Goal: Information Seeking & Learning: Learn about a topic

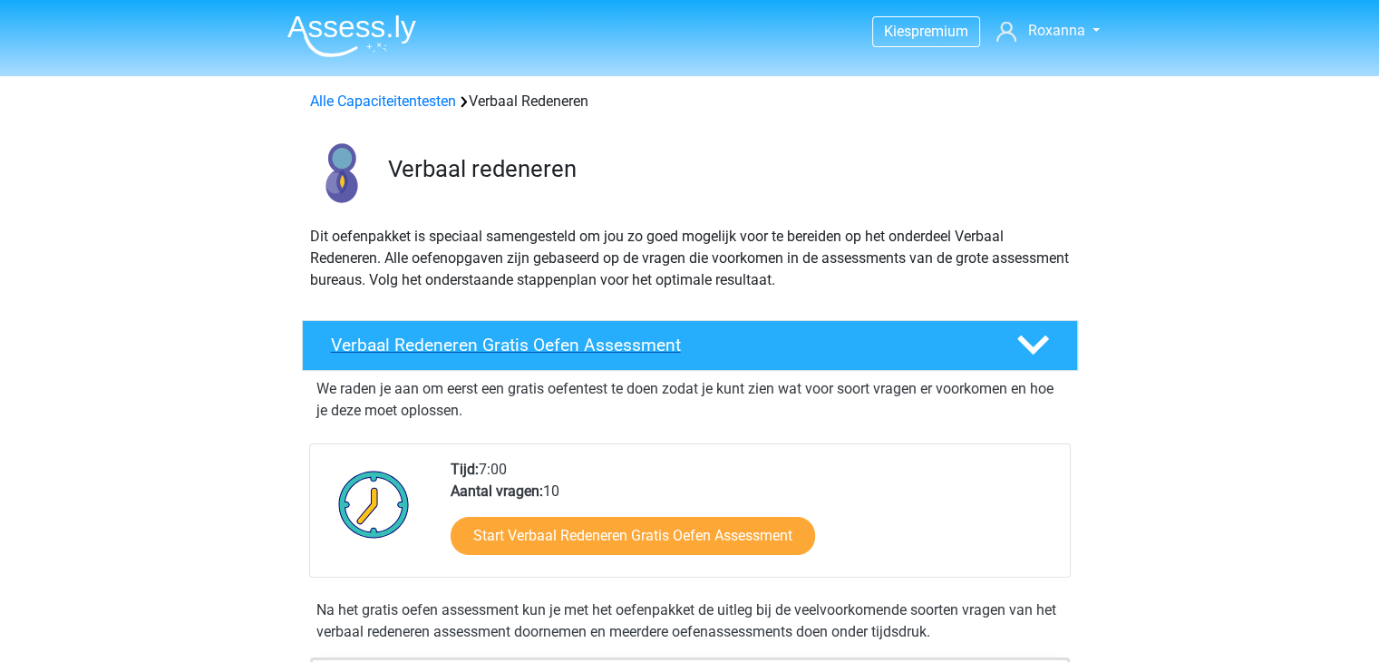
click at [1030, 358] on icon at bounding box center [1034, 345] width 32 height 32
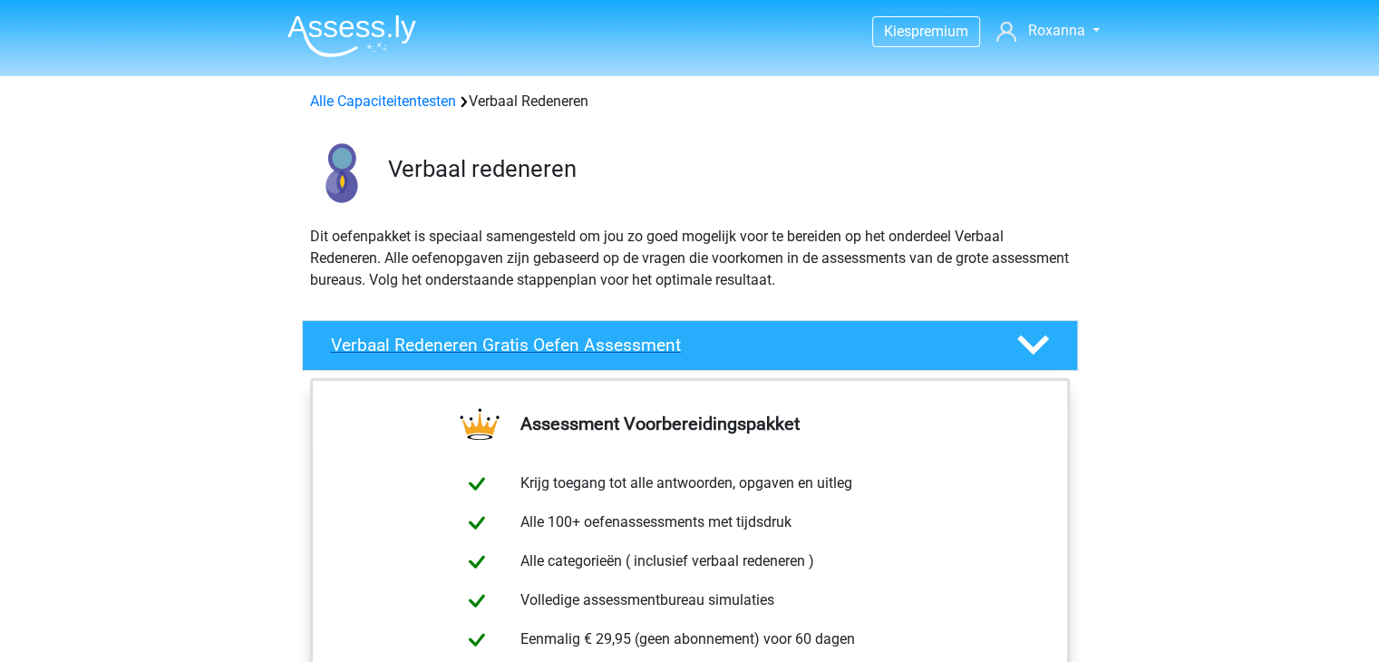
click at [1030, 351] on polygon at bounding box center [1034, 346] width 32 height 20
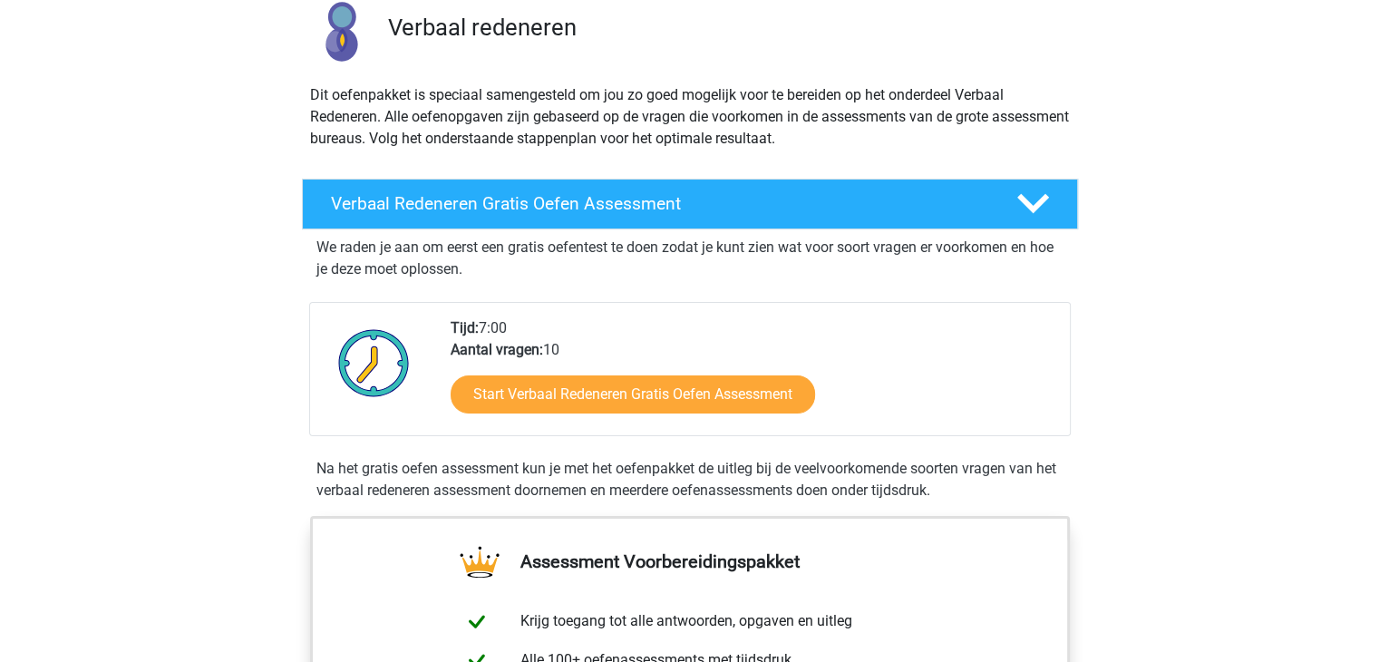
scroll to position [272, 0]
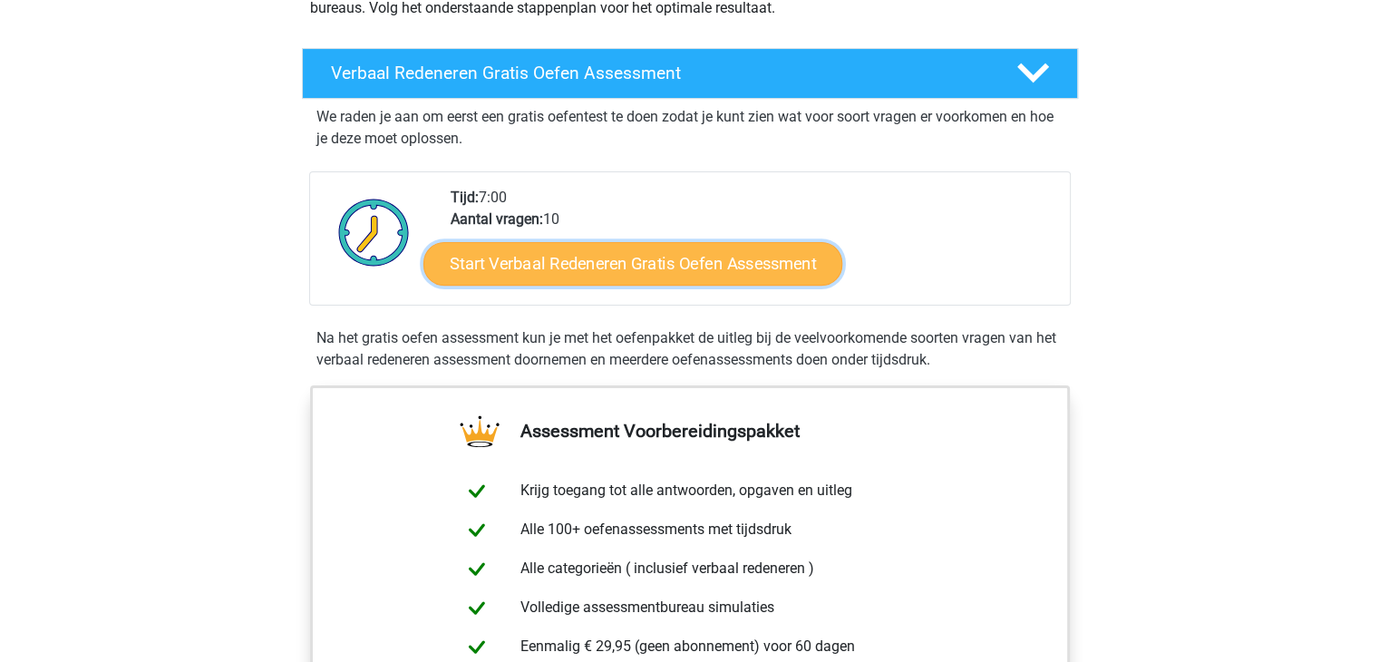
click at [655, 265] on link "Start Verbaal Redeneren Gratis Oefen Assessment" at bounding box center [633, 264] width 419 height 44
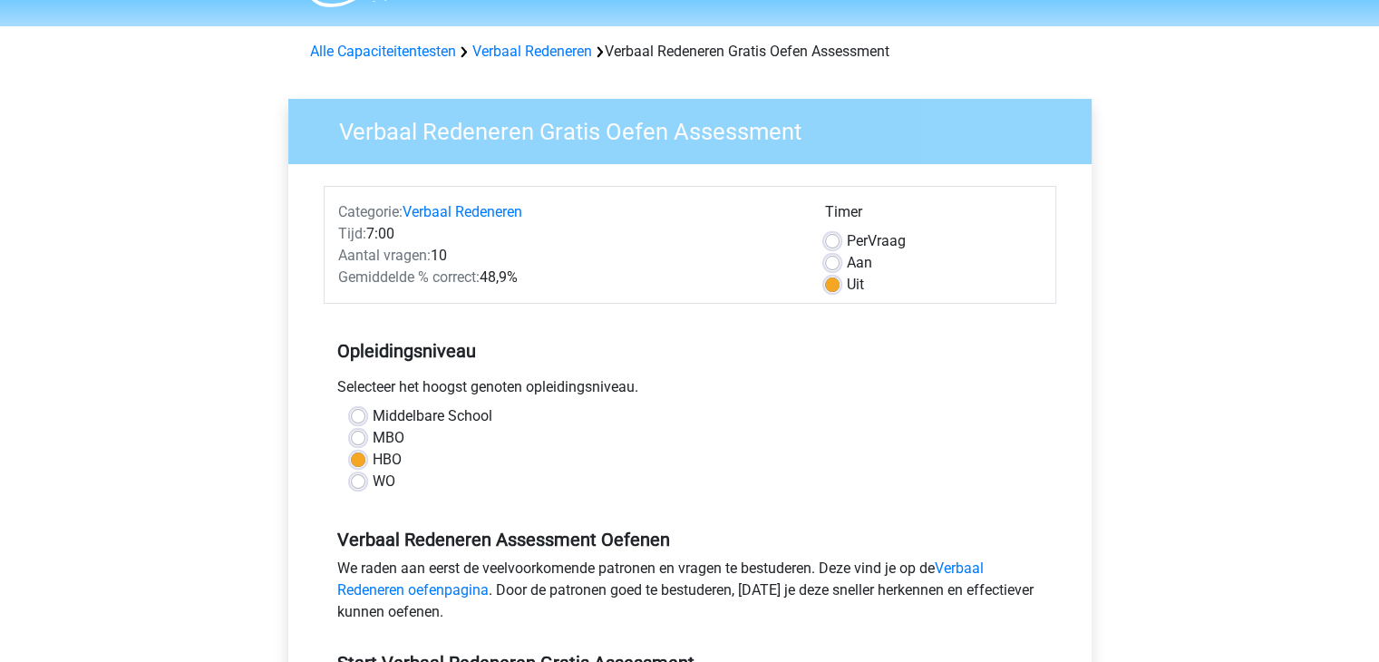
scroll to position [91, 0]
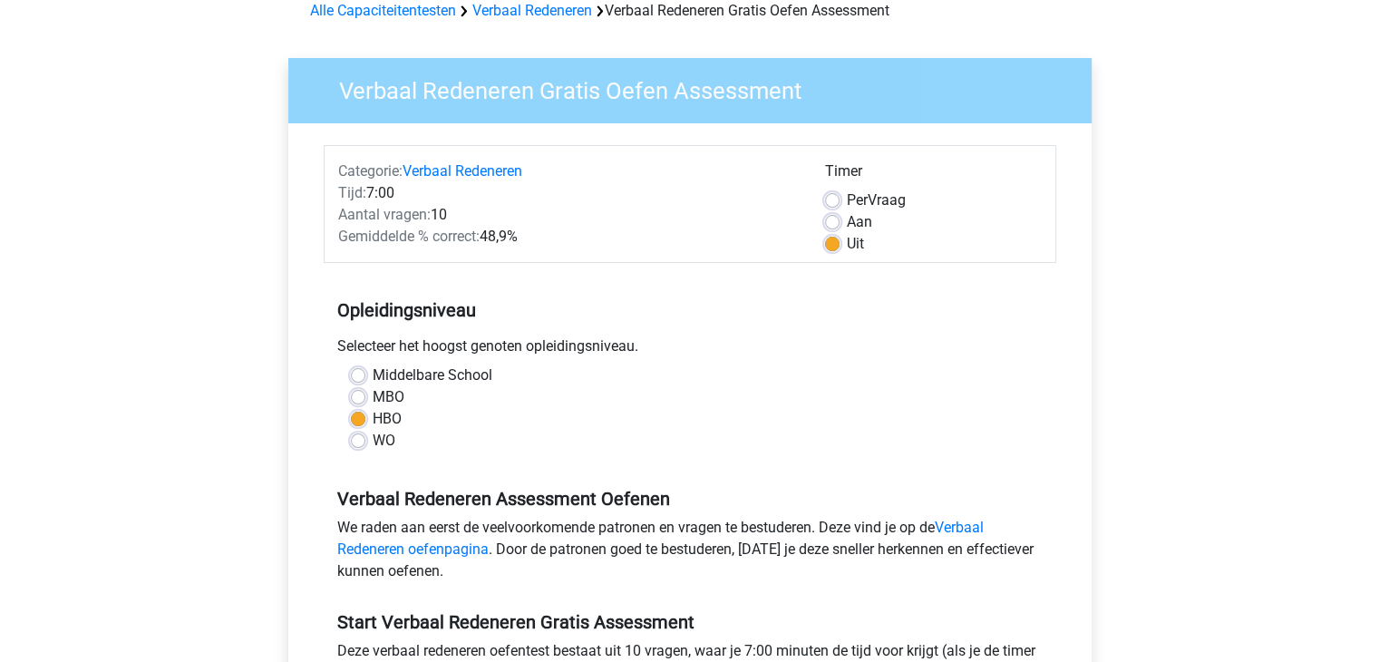
click at [856, 223] on label "Aan" at bounding box center [859, 222] width 25 height 22
click at [840, 223] on input "Aan" at bounding box center [832, 220] width 15 height 18
radio input "true"
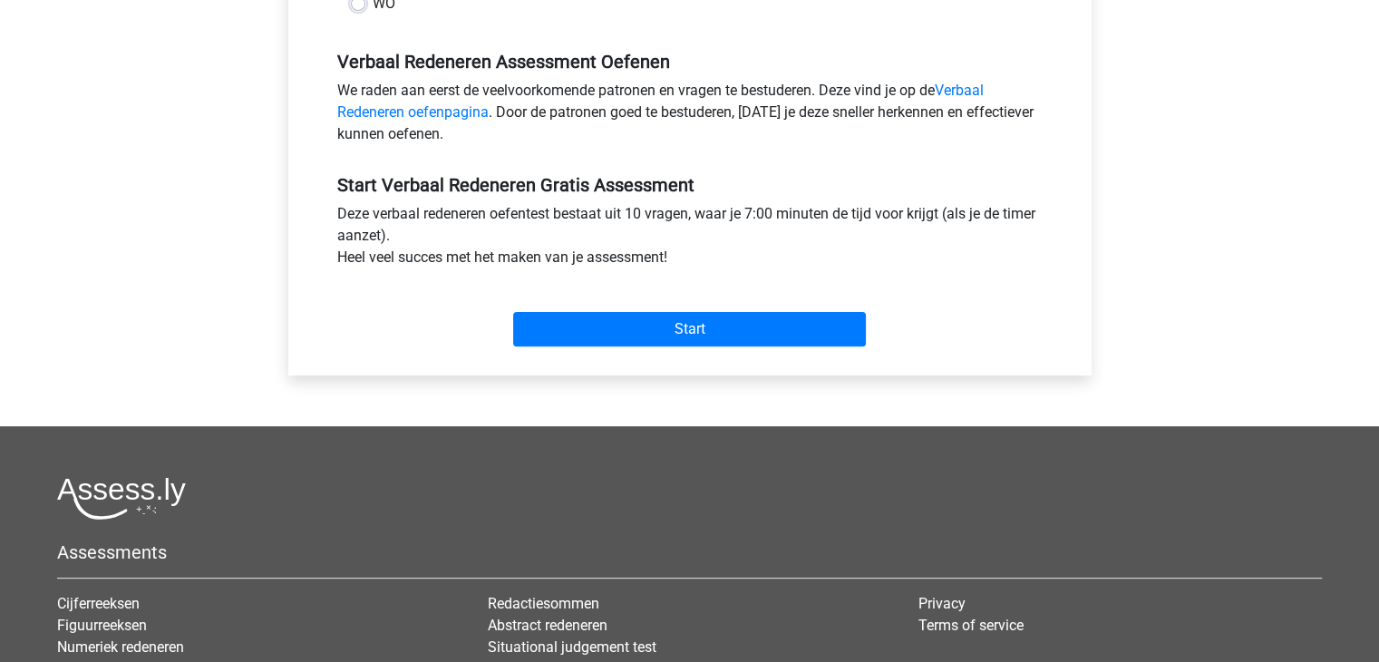
scroll to position [544, 0]
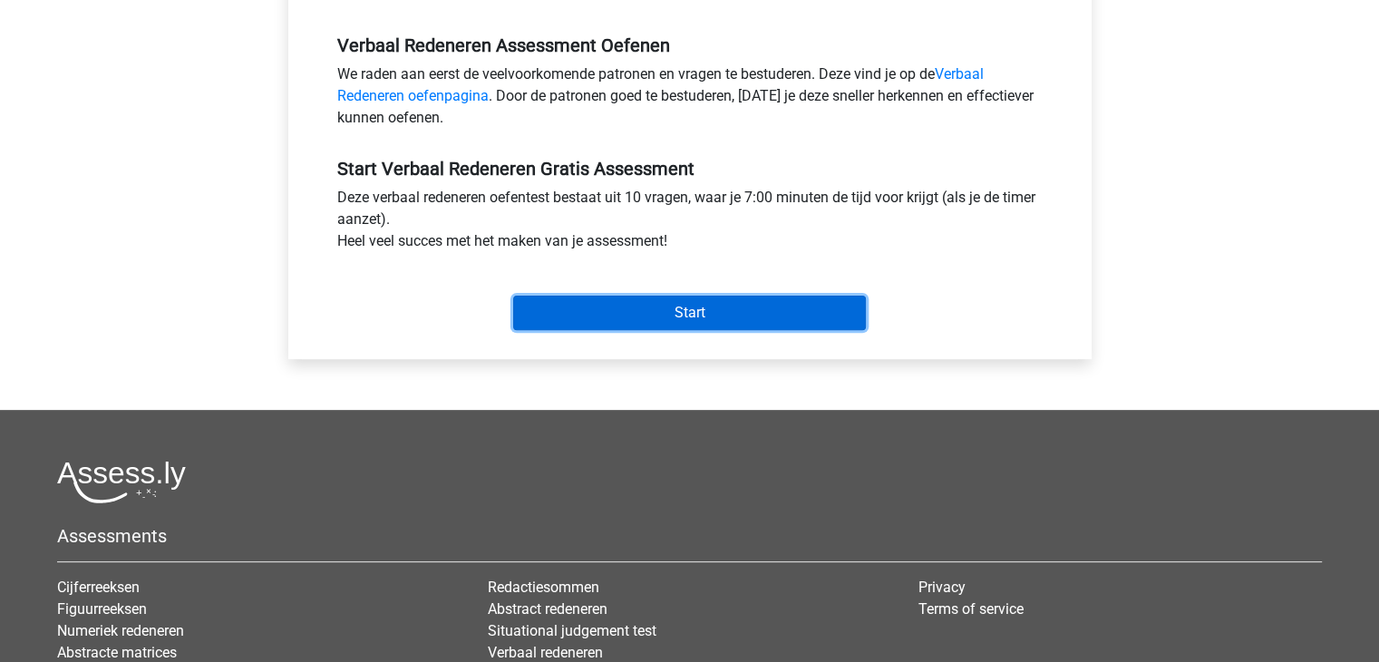
click at [827, 305] on input "Start" at bounding box center [689, 313] width 353 height 34
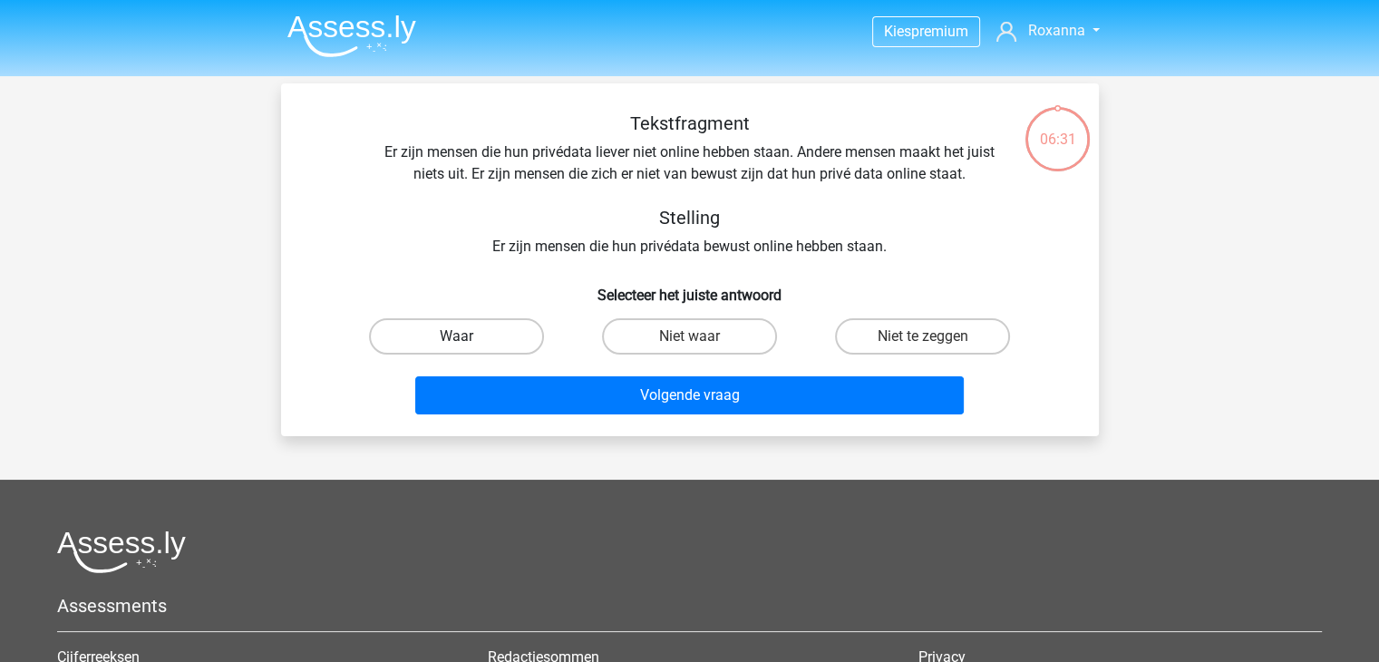
click at [482, 342] on label "Waar" at bounding box center [456, 336] width 175 height 36
click at [468, 342] on input "Waar" at bounding box center [462, 342] width 12 height 12
radio input "true"
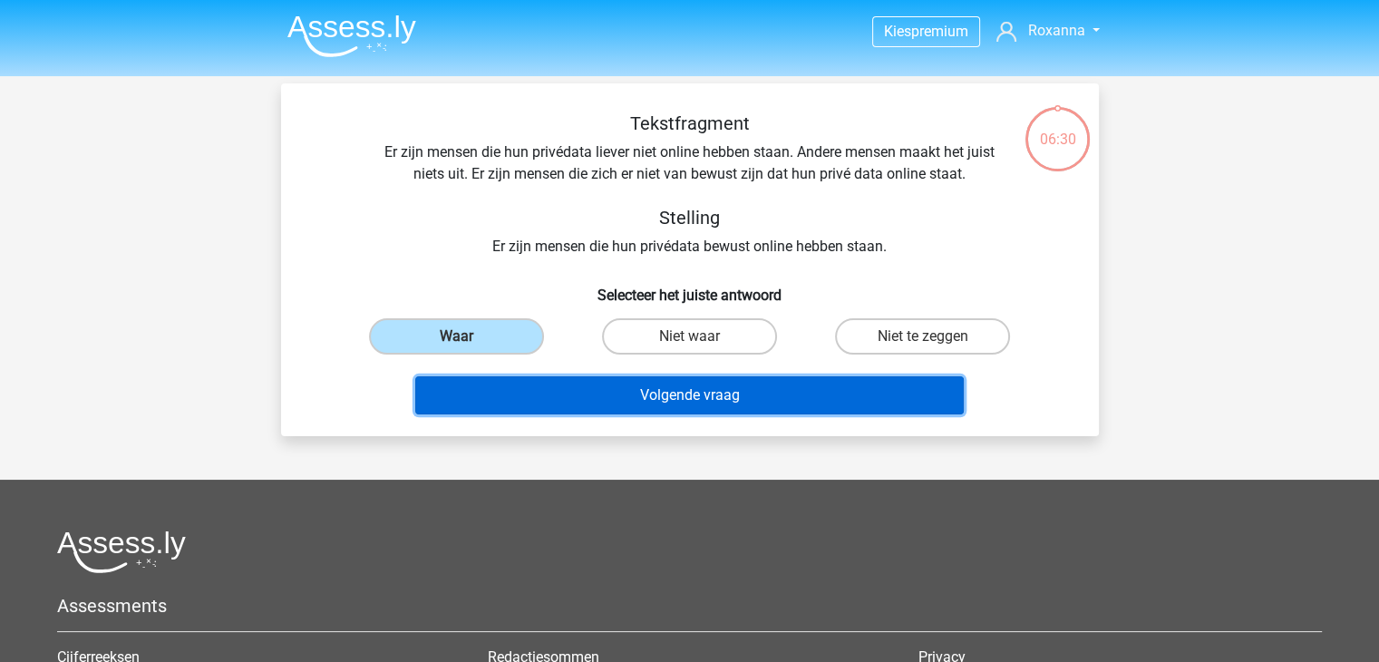
click at [565, 385] on button "Volgende vraag" at bounding box center [689, 395] width 549 height 38
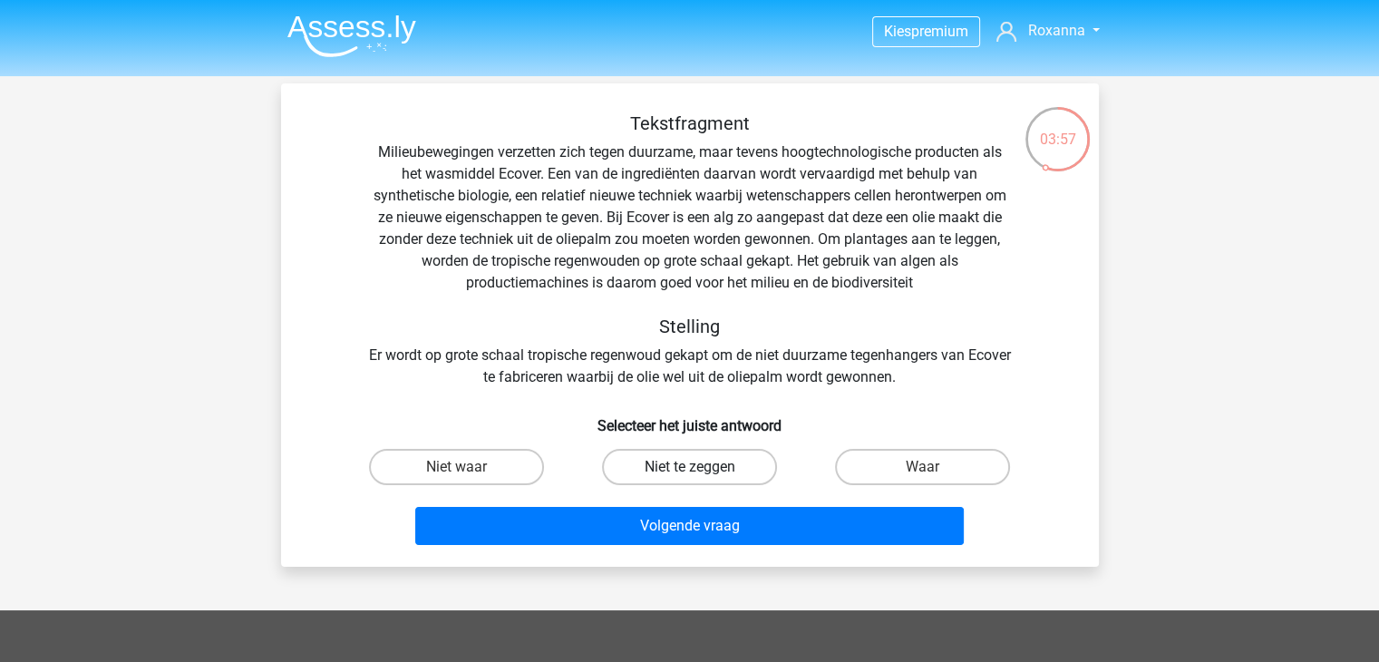
click at [701, 473] on label "Niet te zeggen" at bounding box center [689, 467] width 175 height 36
click at [701, 473] on input "Niet te zeggen" at bounding box center [695, 473] width 12 height 12
radio input "true"
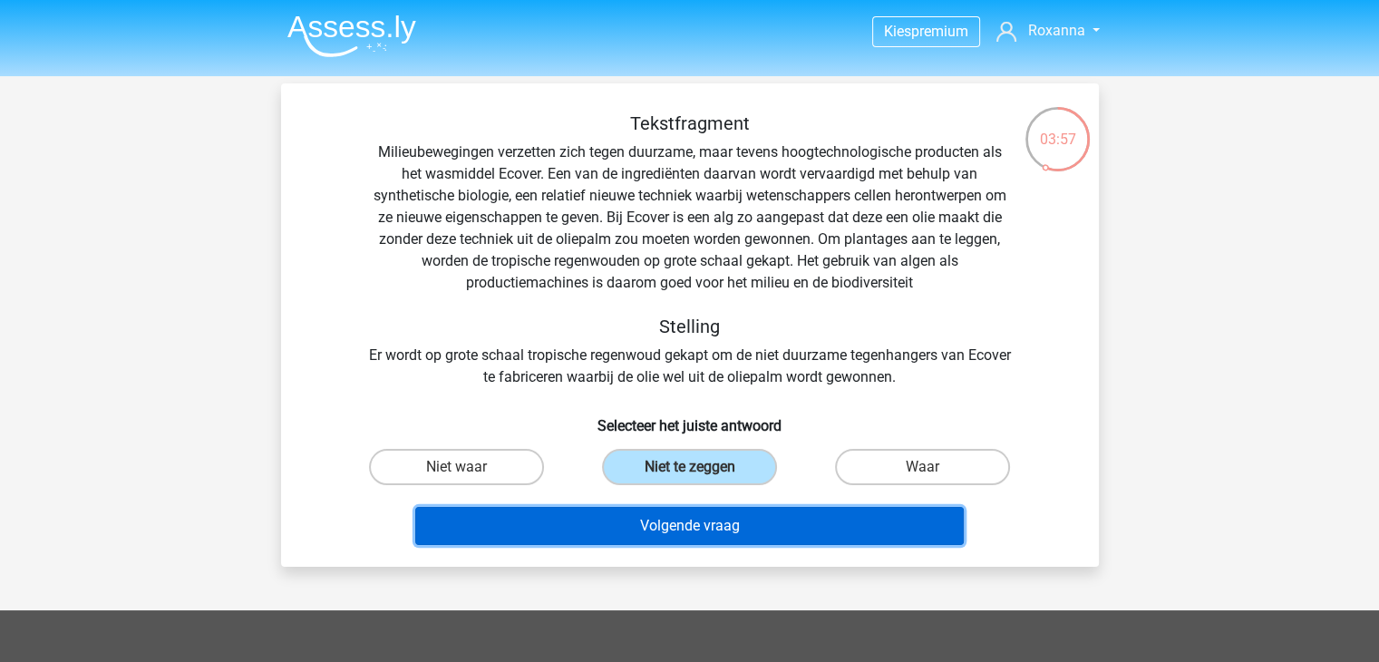
click at [729, 532] on button "Volgende vraag" at bounding box center [689, 526] width 549 height 38
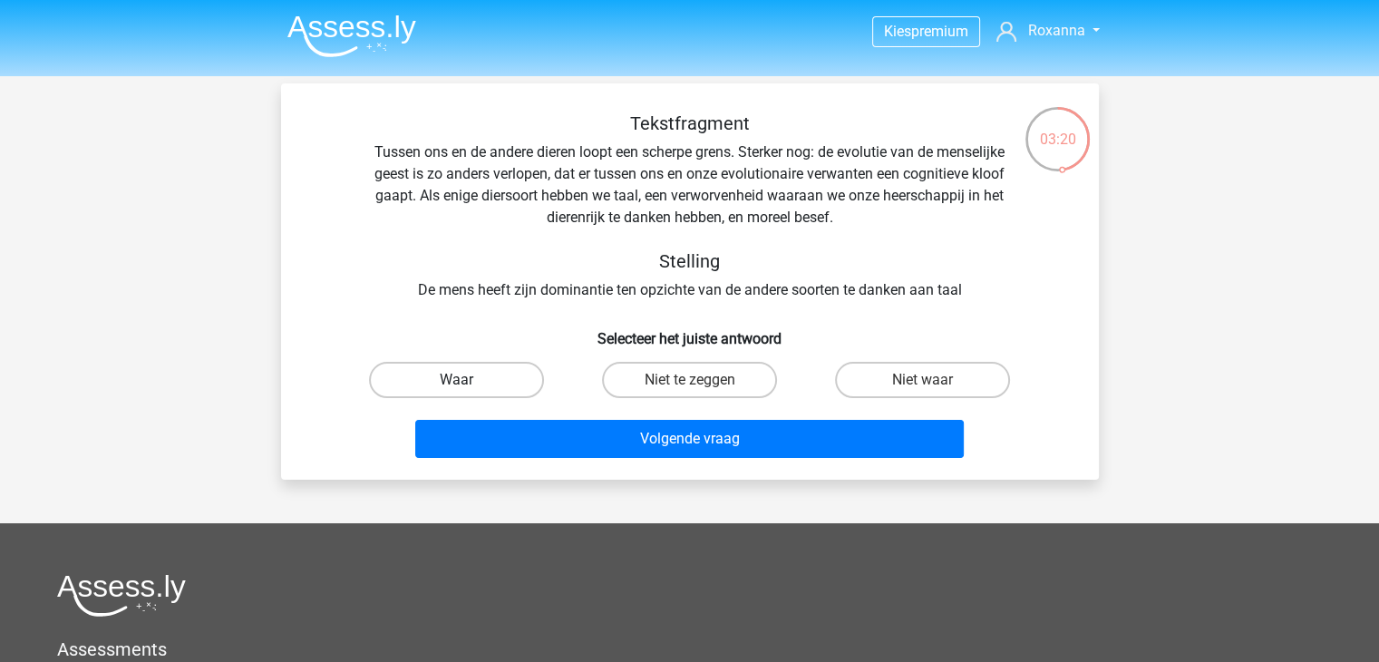
click at [504, 378] on label "Waar" at bounding box center [456, 380] width 175 height 36
click at [468, 380] on input "Waar" at bounding box center [462, 386] width 12 height 12
radio input "true"
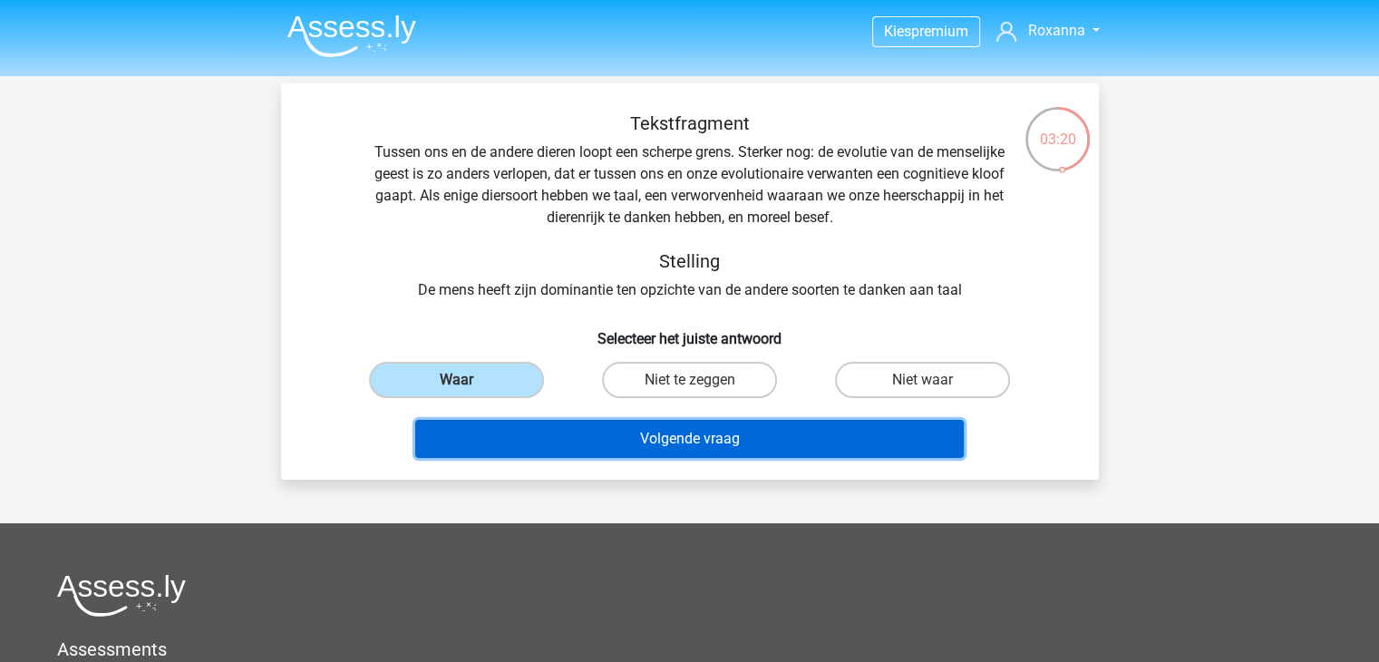
click at [586, 440] on button "Volgende vraag" at bounding box center [689, 439] width 549 height 38
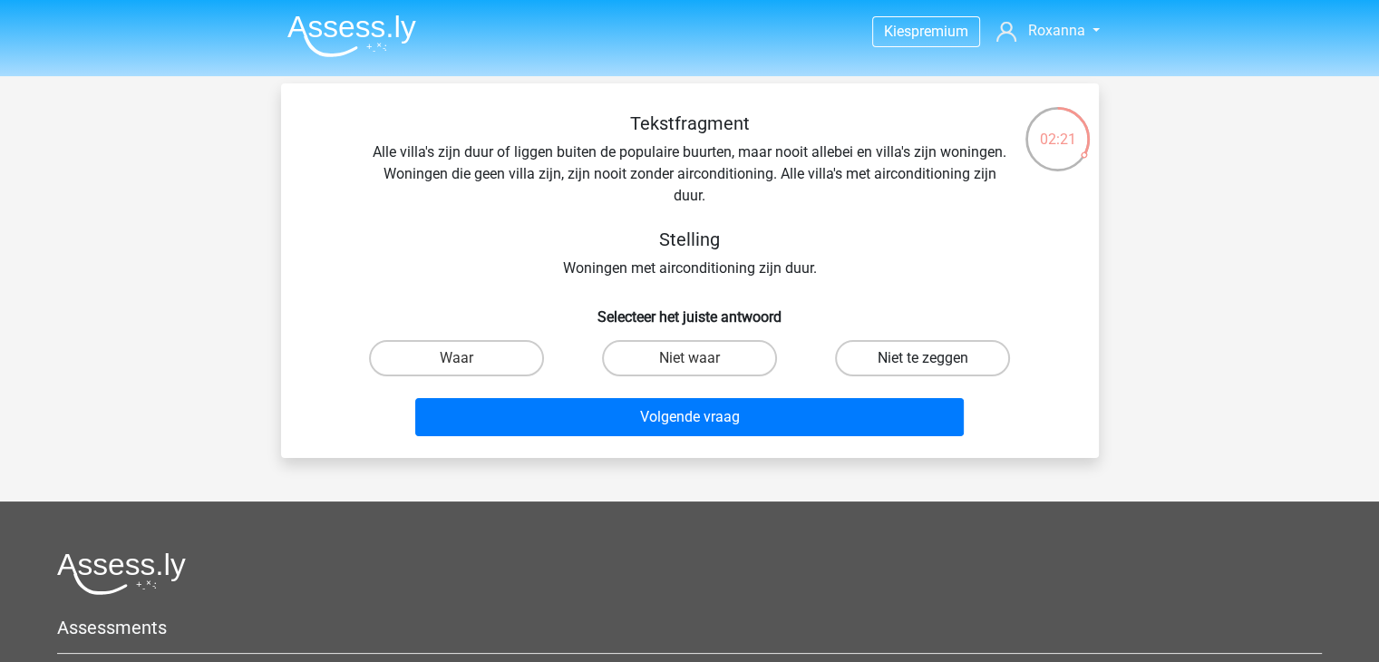
click at [885, 346] on label "Niet te zeggen" at bounding box center [922, 358] width 175 height 36
click at [923, 358] on input "Niet te zeggen" at bounding box center [929, 364] width 12 height 12
radio input "true"
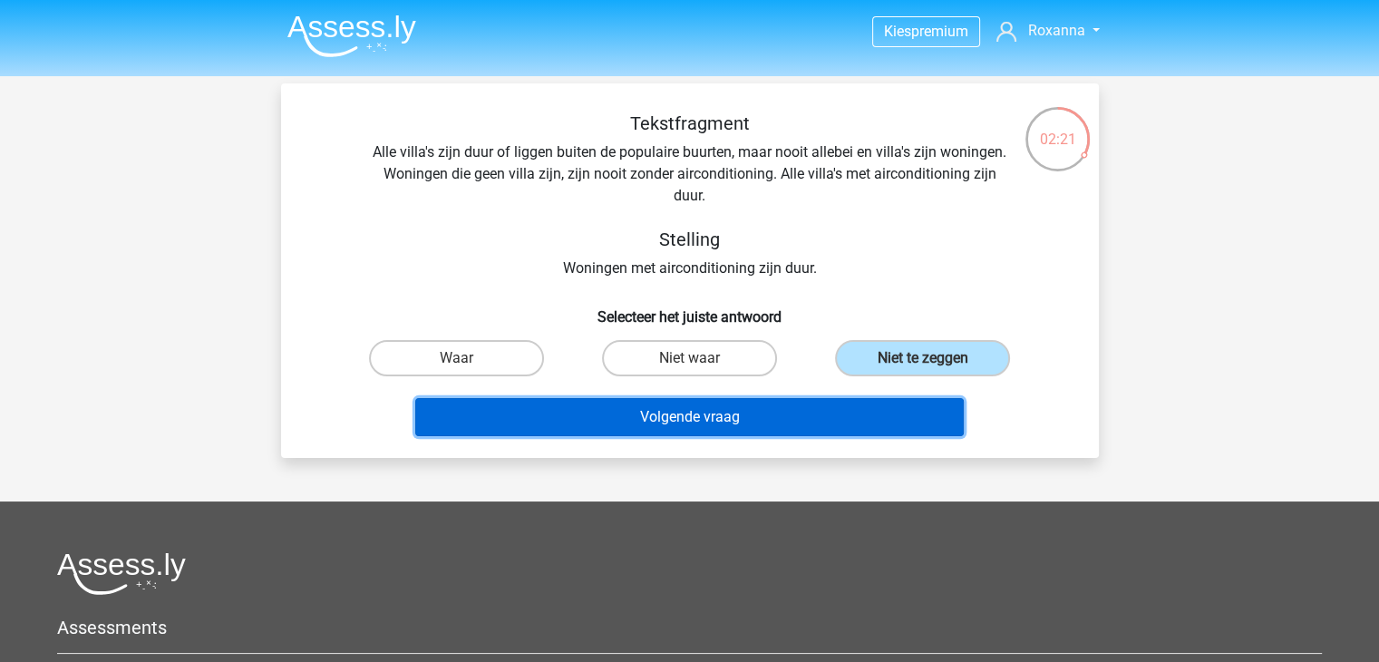
click at [838, 410] on button "Volgende vraag" at bounding box center [689, 417] width 549 height 38
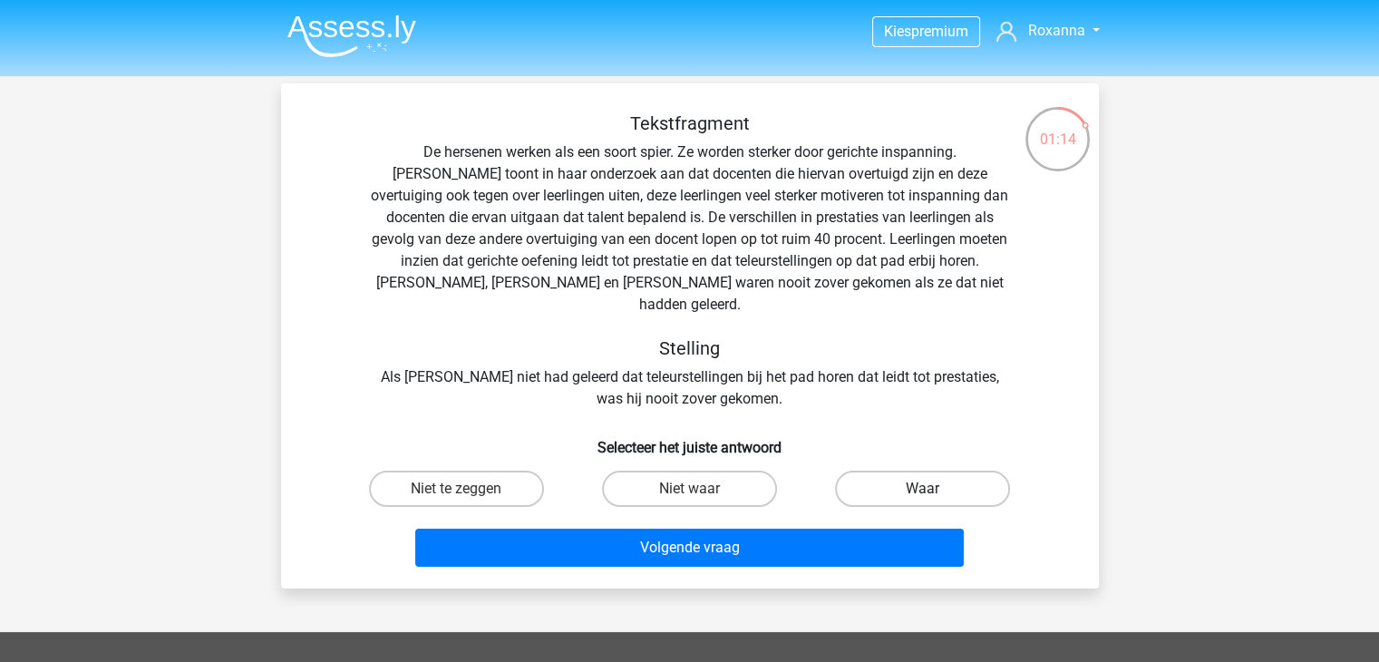
click at [897, 471] on label "Waar" at bounding box center [922, 489] width 175 height 36
click at [923, 489] on input "Waar" at bounding box center [929, 495] width 12 height 12
radio input "true"
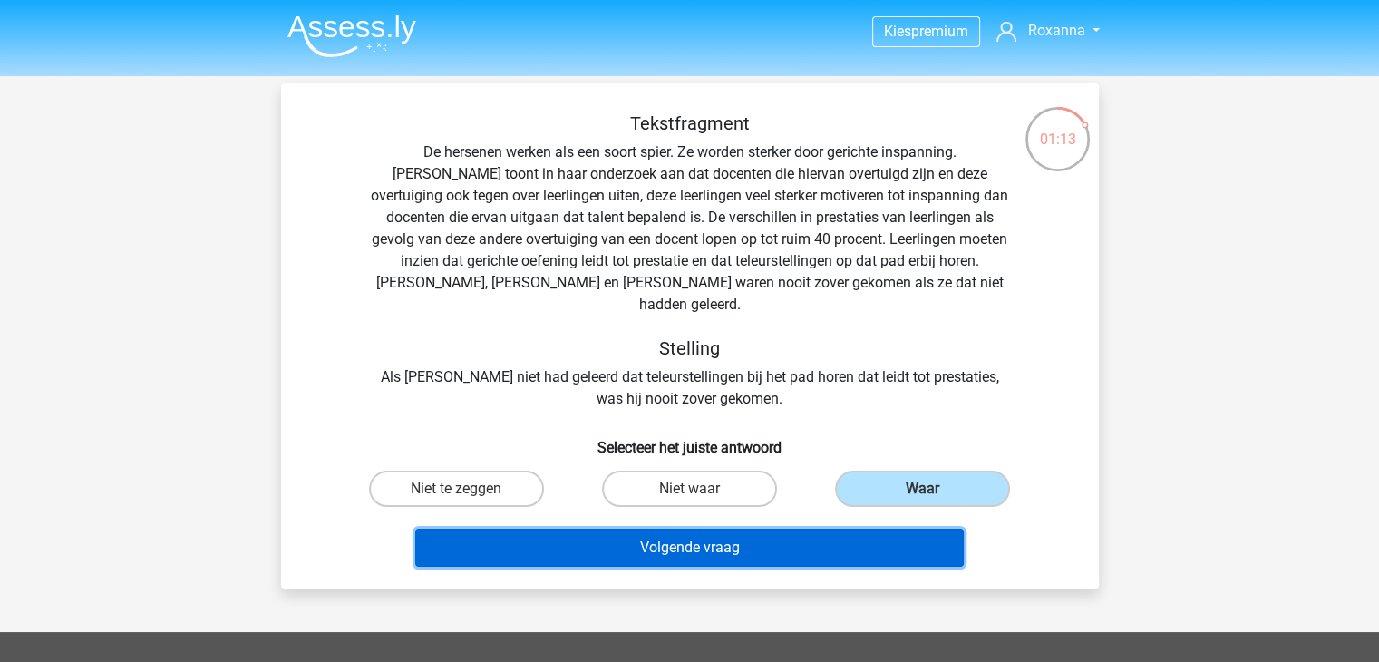
click at [830, 534] on button "Volgende vraag" at bounding box center [689, 548] width 549 height 38
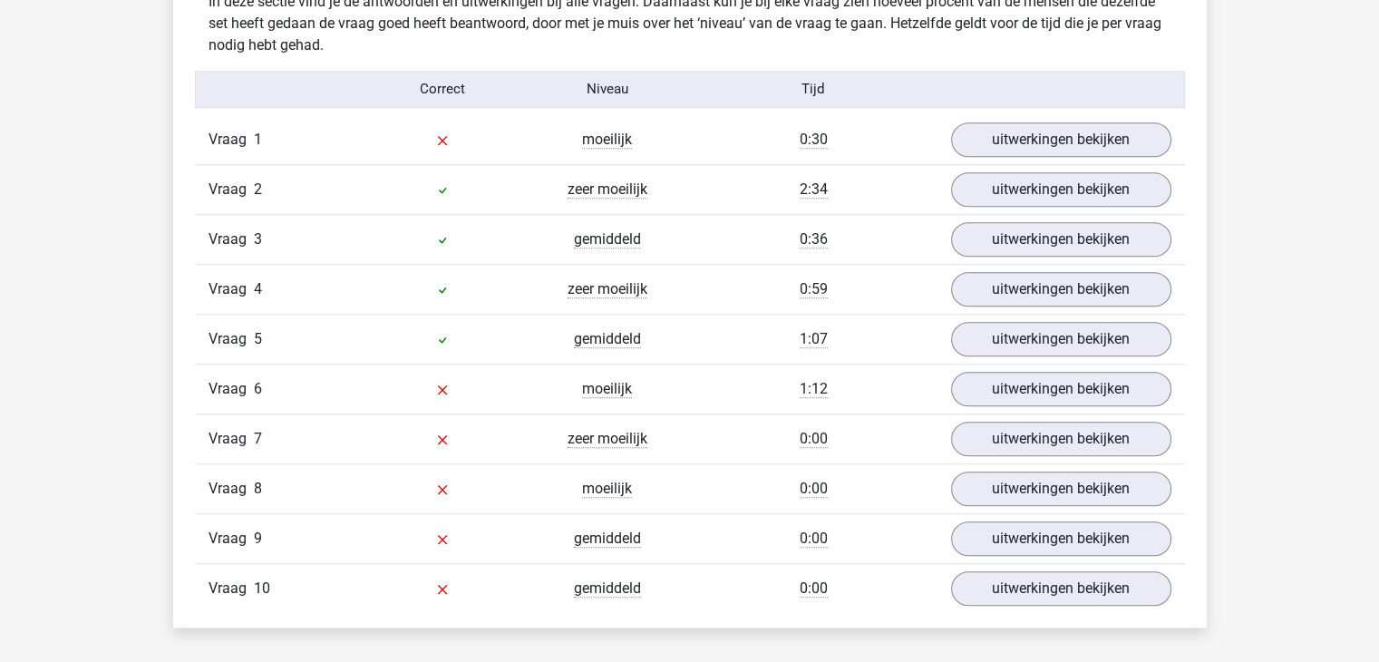
scroll to position [1451, 0]
click at [1046, 145] on link "uitwerkingen bekijken" at bounding box center [1060, 139] width 253 height 40
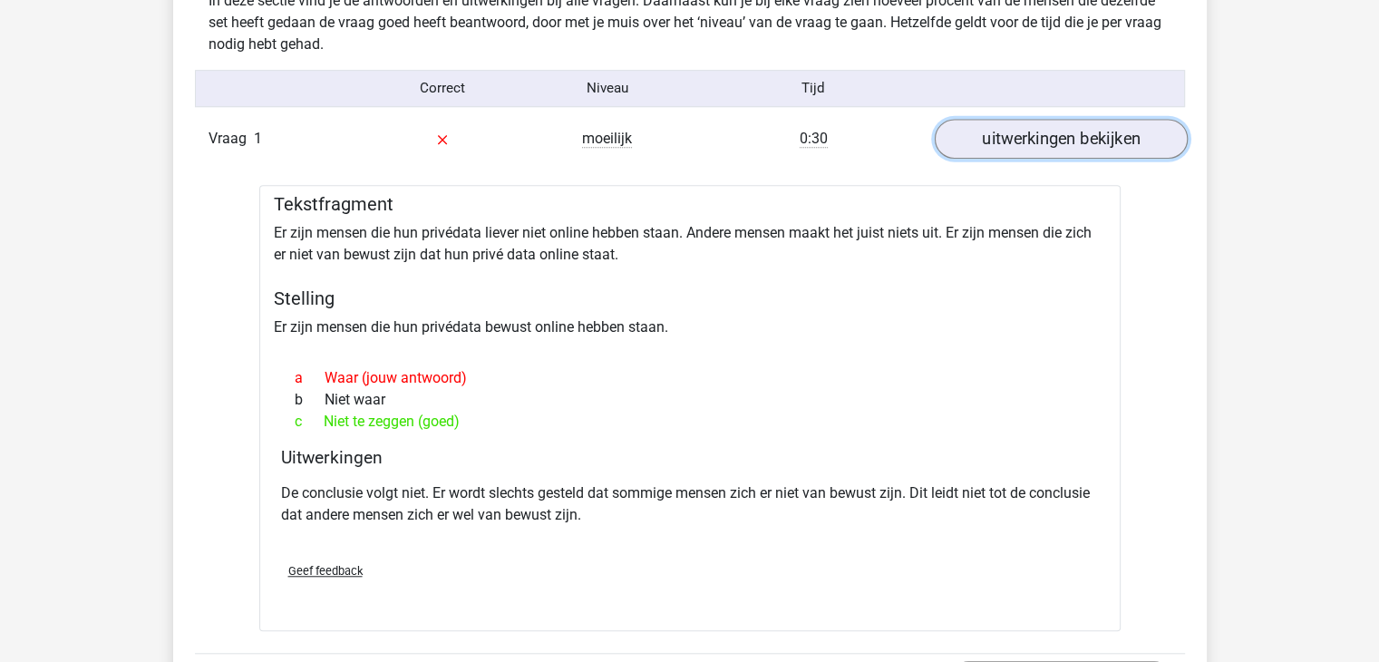
click at [1025, 142] on link "uitwerkingen bekijken" at bounding box center [1060, 139] width 253 height 40
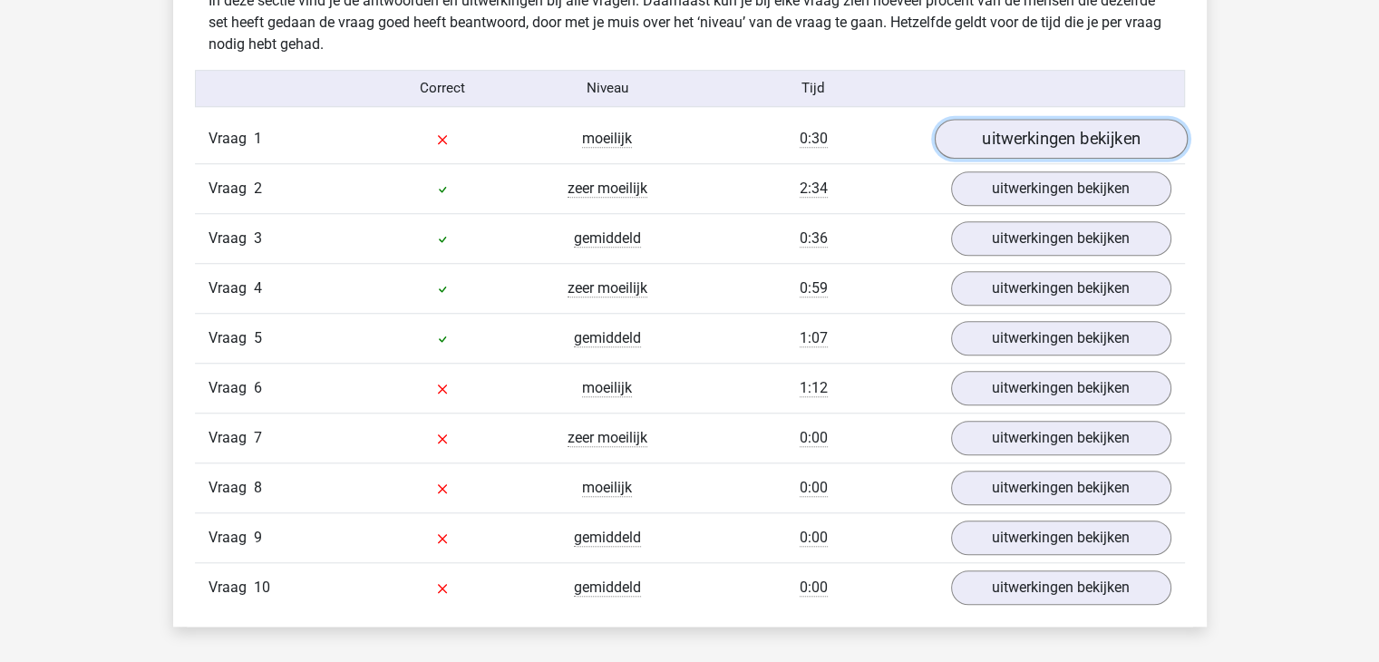
click at [1025, 142] on link "uitwerkingen bekijken" at bounding box center [1060, 139] width 253 height 40
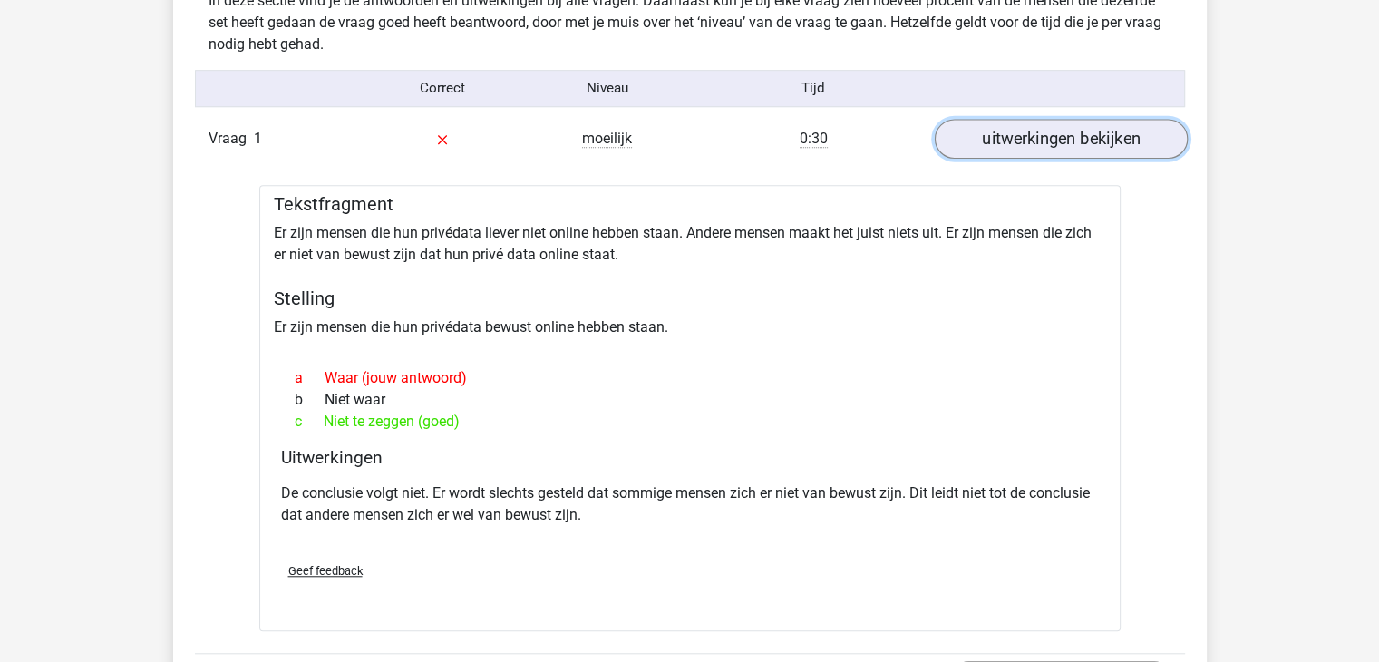
click at [1069, 139] on link "uitwerkingen bekijken" at bounding box center [1060, 139] width 253 height 40
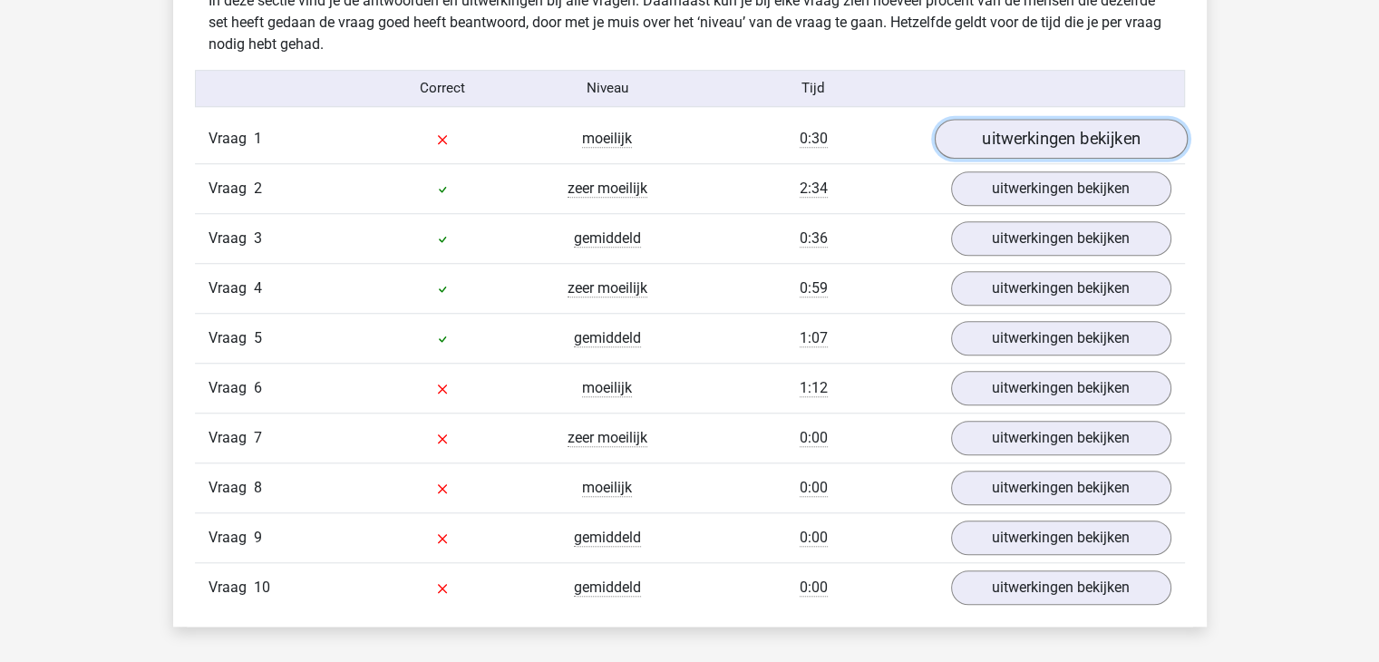
click at [1069, 139] on link "uitwerkingen bekijken" at bounding box center [1060, 139] width 253 height 40
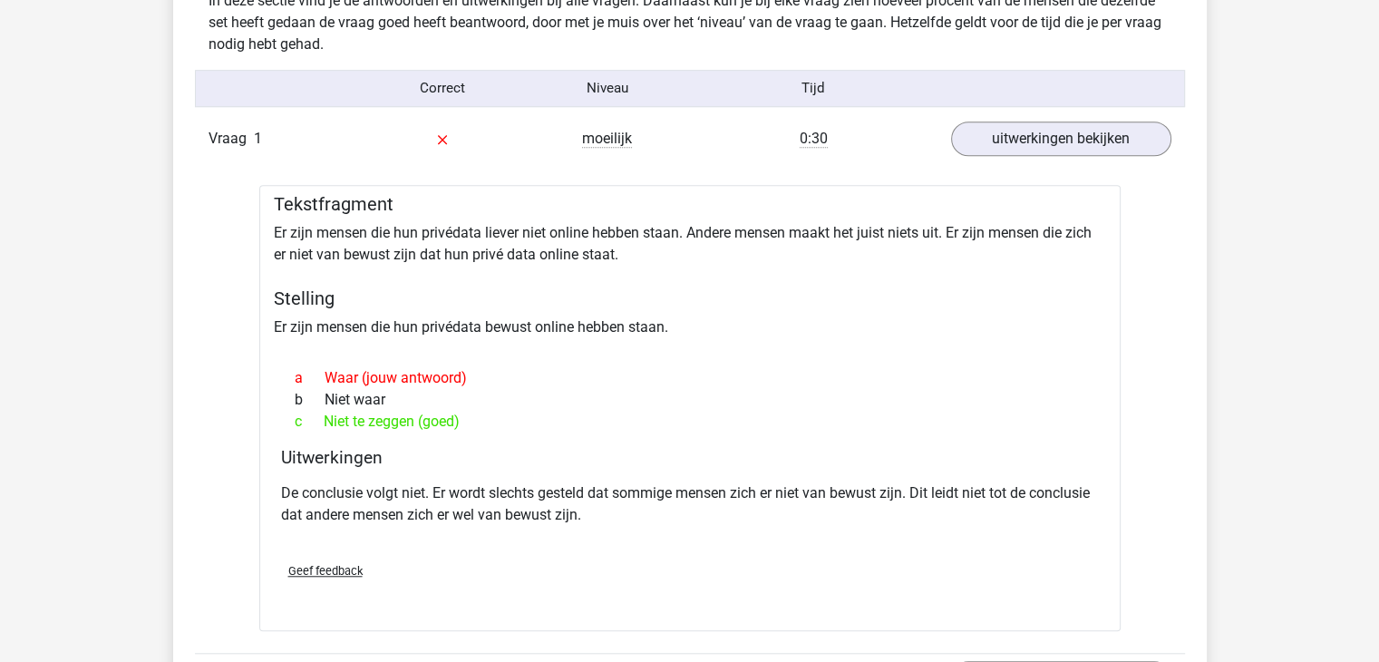
click at [1169, 211] on div "Vraag 1 moeilijk 0:30 uitwerkingen bekijken Tekstfragment Er zijn mensen die hu…" at bounding box center [690, 608] width 963 height 988
click at [1118, 141] on link "uitwerkingen bekijken" at bounding box center [1060, 139] width 253 height 40
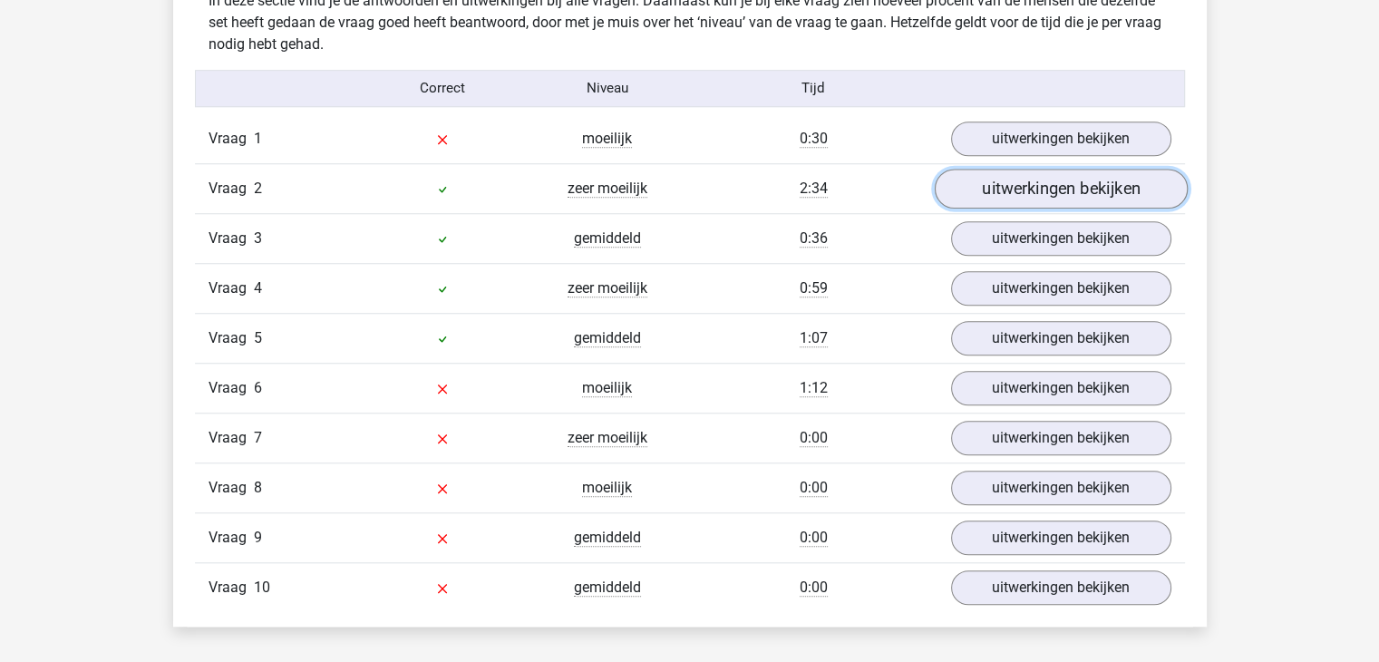
click at [1053, 197] on link "uitwerkingen bekijken" at bounding box center [1060, 189] width 253 height 40
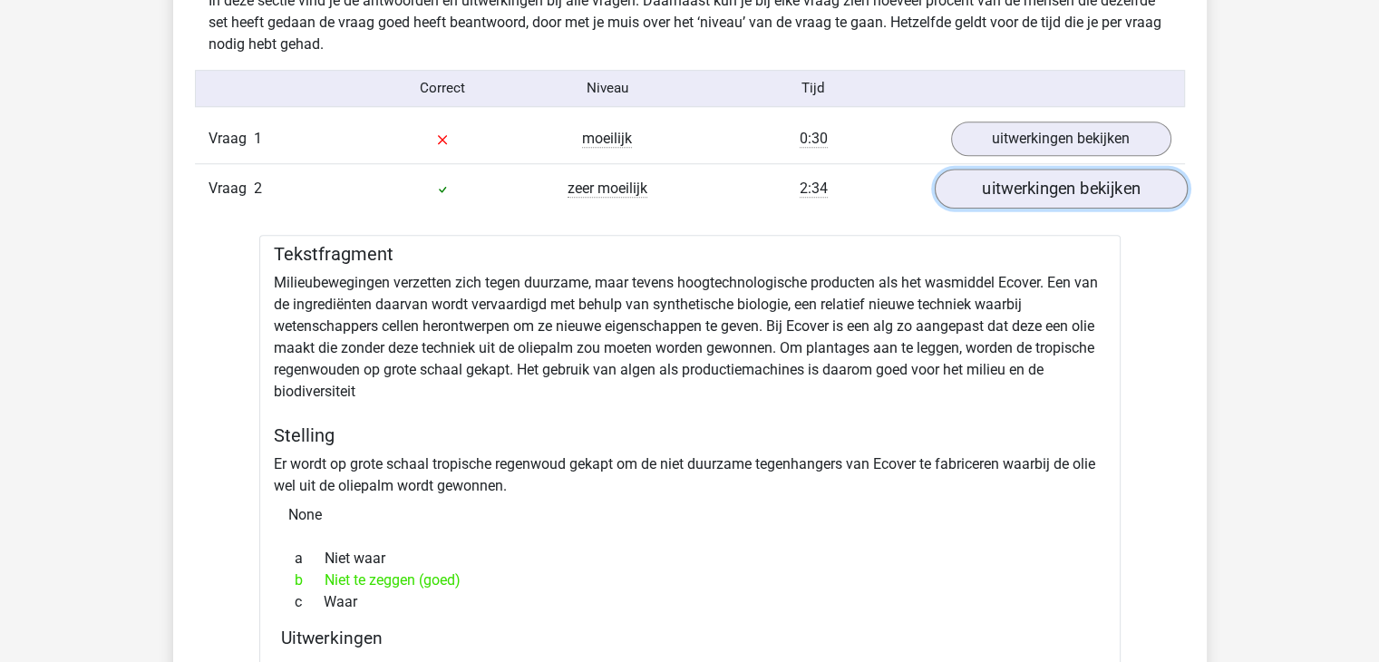
click at [1053, 197] on link "uitwerkingen bekijken" at bounding box center [1060, 189] width 253 height 40
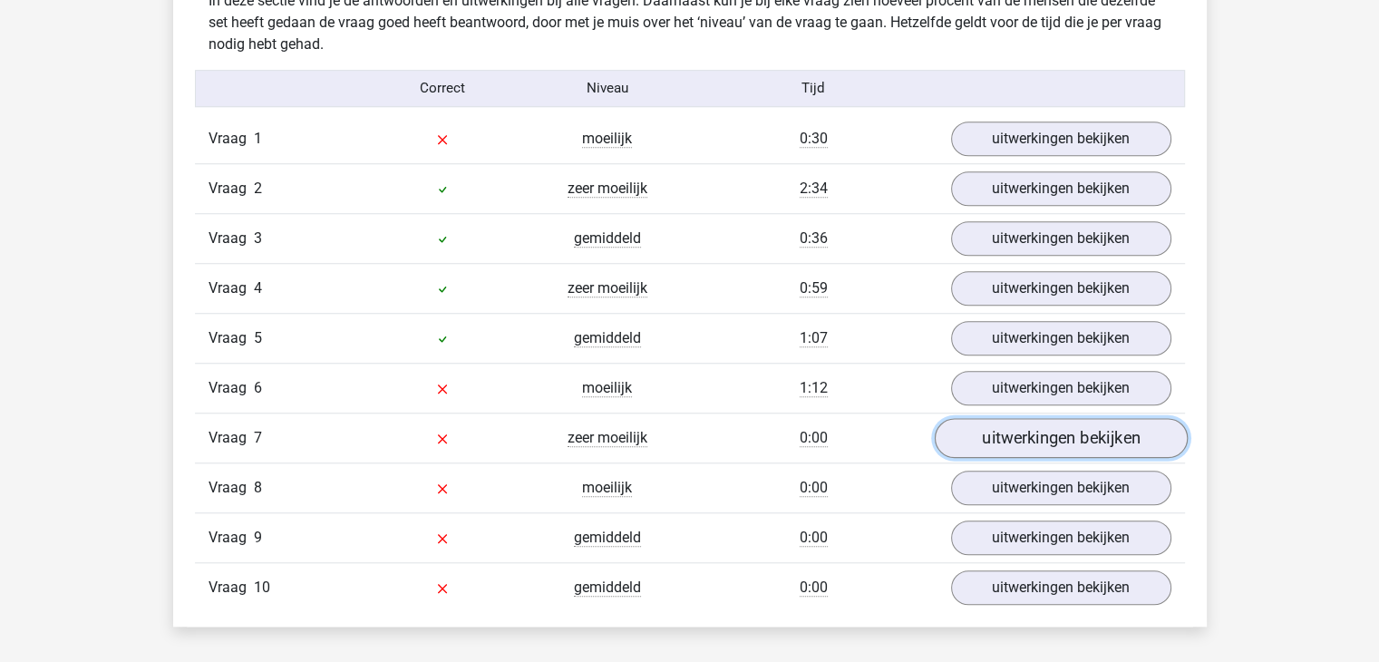
click at [1007, 438] on link "uitwerkingen bekijken" at bounding box center [1060, 438] width 253 height 40
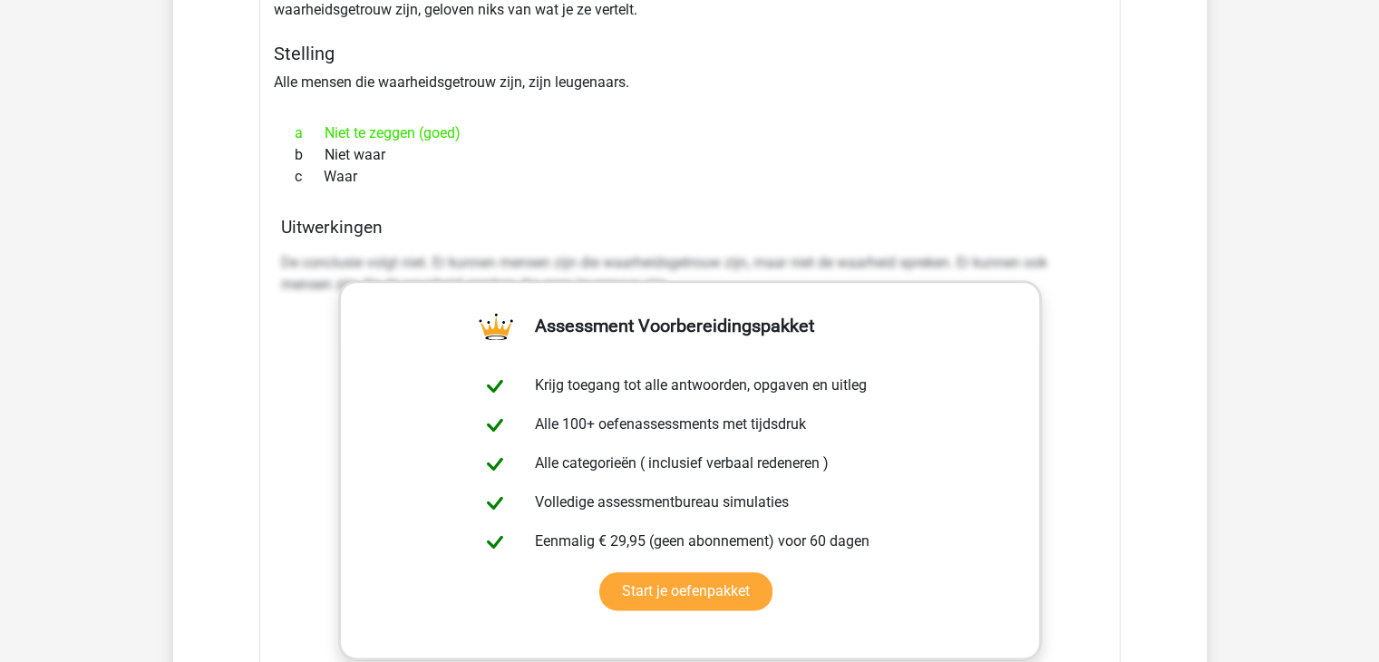
scroll to position [1723, 0]
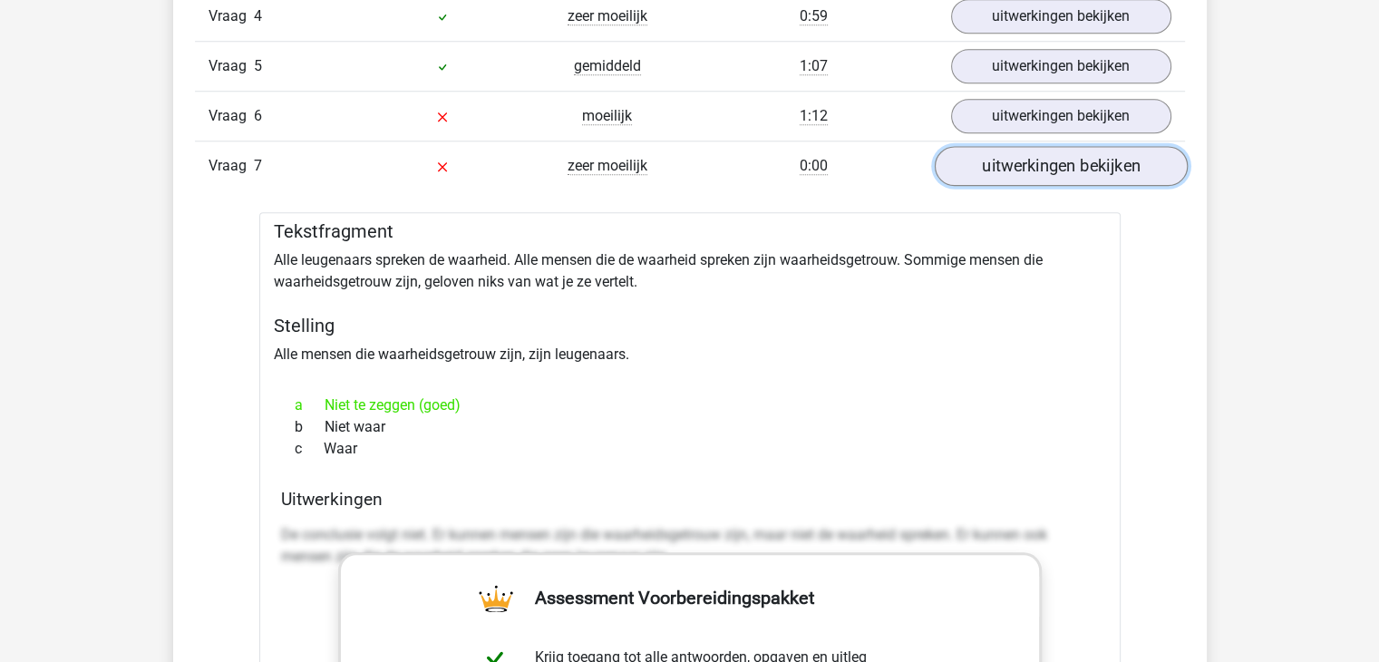
click at [1033, 168] on link "uitwerkingen bekijken" at bounding box center [1060, 166] width 253 height 40
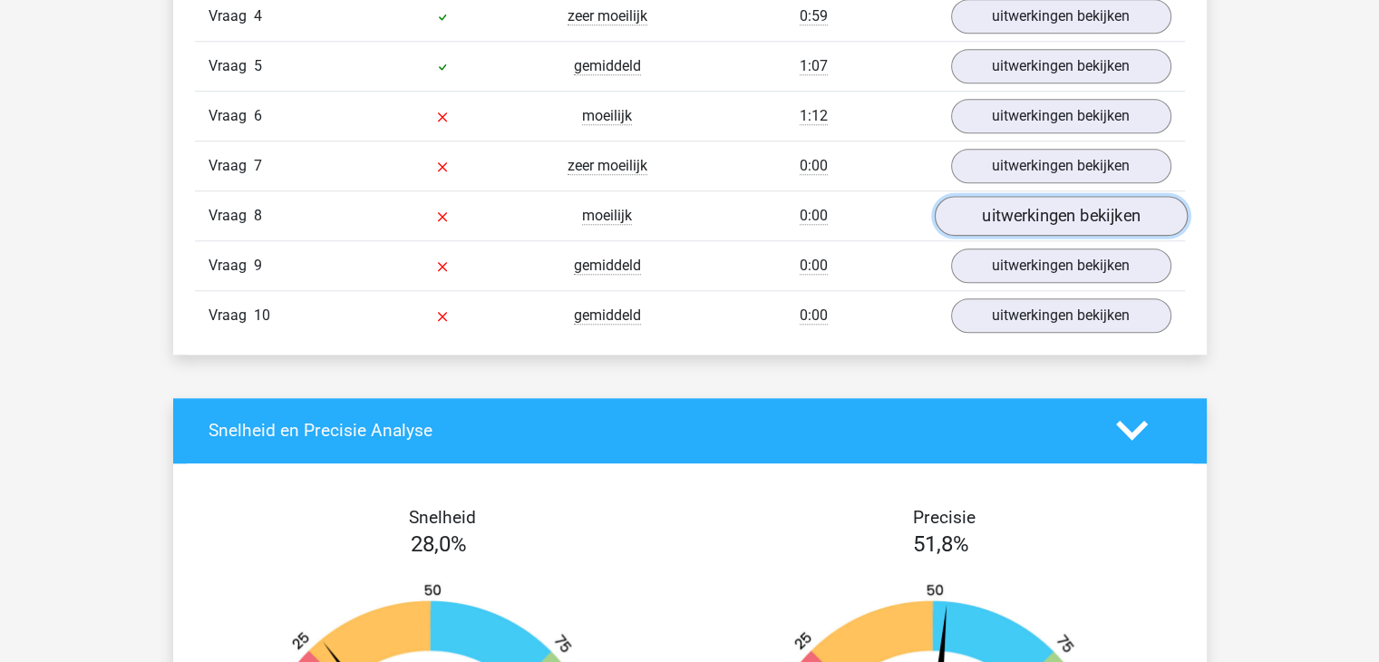
click at [1055, 216] on link "uitwerkingen bekijken" at bounding box center [1060, 216] width 253 height 40
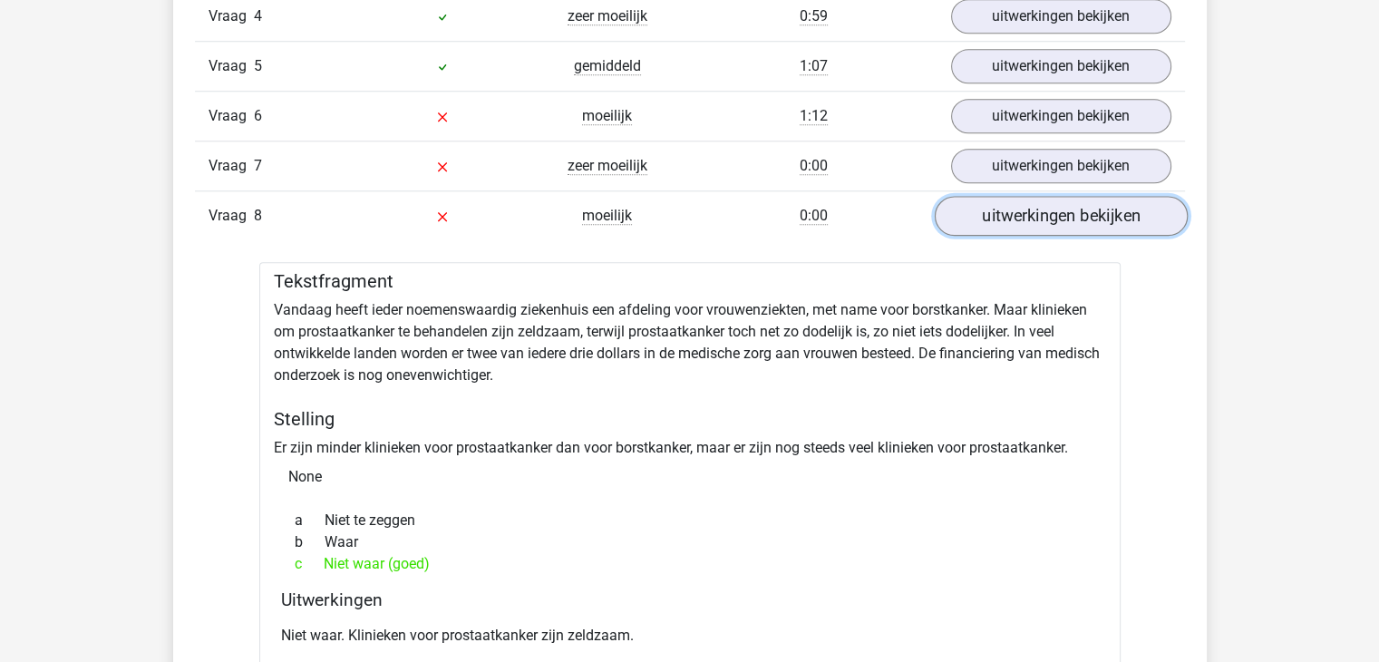
click at [1080, 203] on link "uitwerkingen bekijken" at bounding box center [1060, 216] width 253 height 40
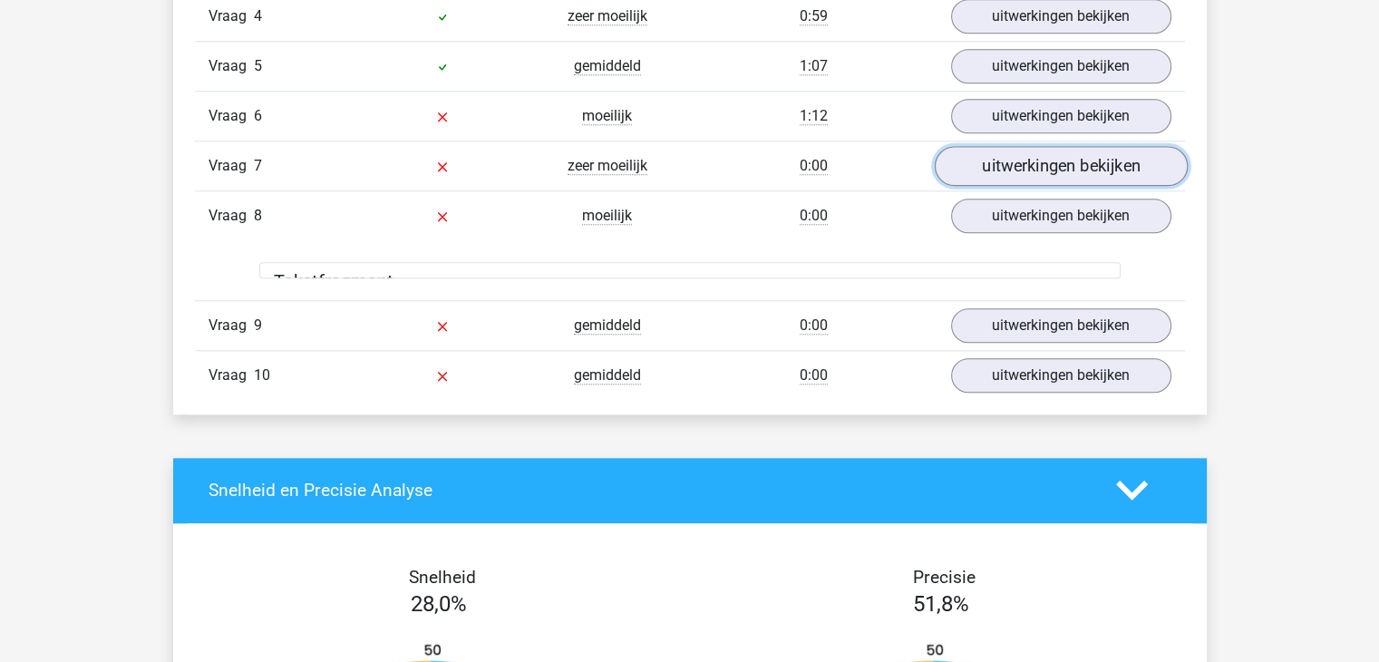
click at [1076, 174] on link "uitwerkingen bekijken" at bounding box center [1060, 166] width 253 height 40
